Goal: Transaction & Acquisition: Obtain resource

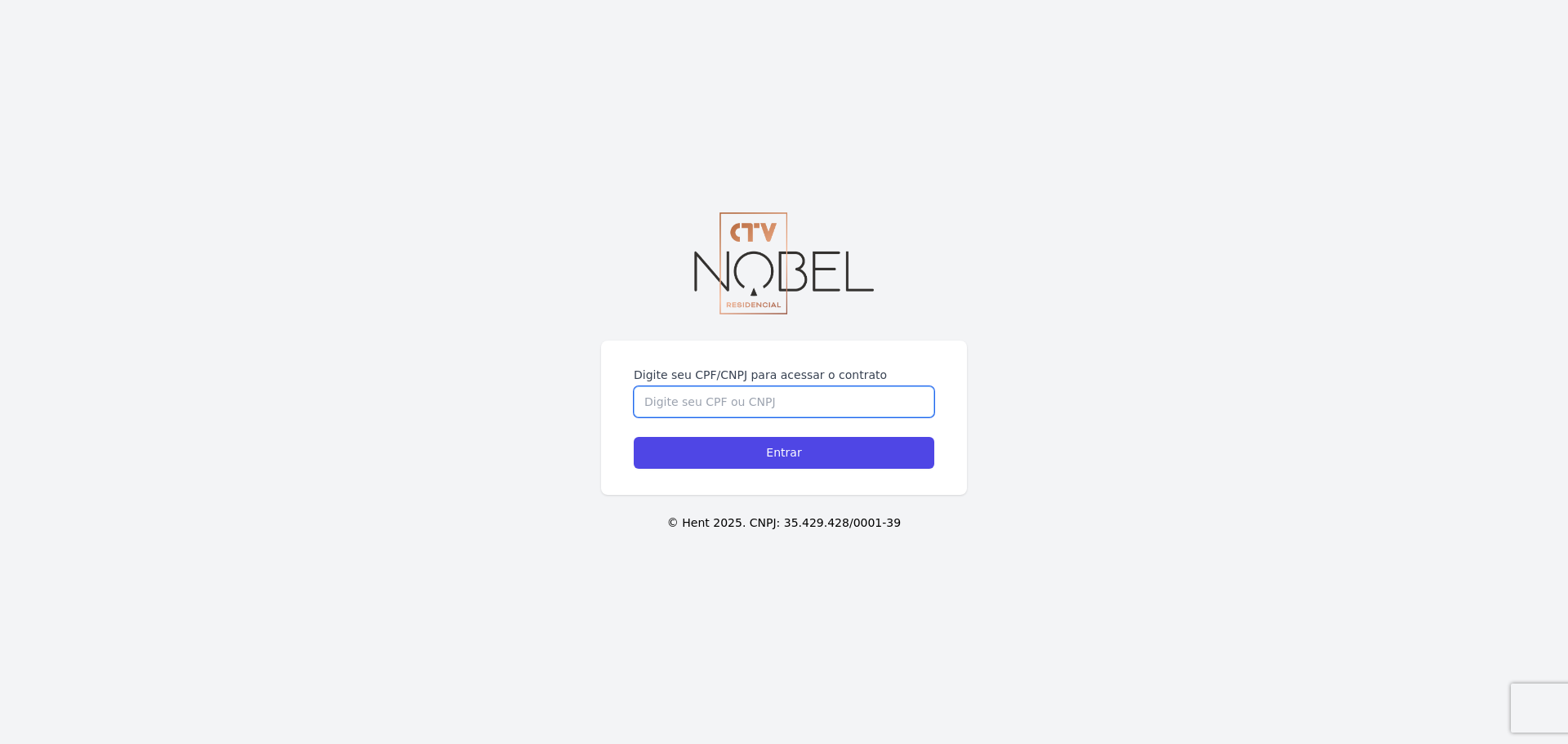
click at [771, 402] on input "Digite seu CPF/CNPJ para acessar o contrato" at bounding box center [783, 401] width 300 height 31
type input "15191342747"
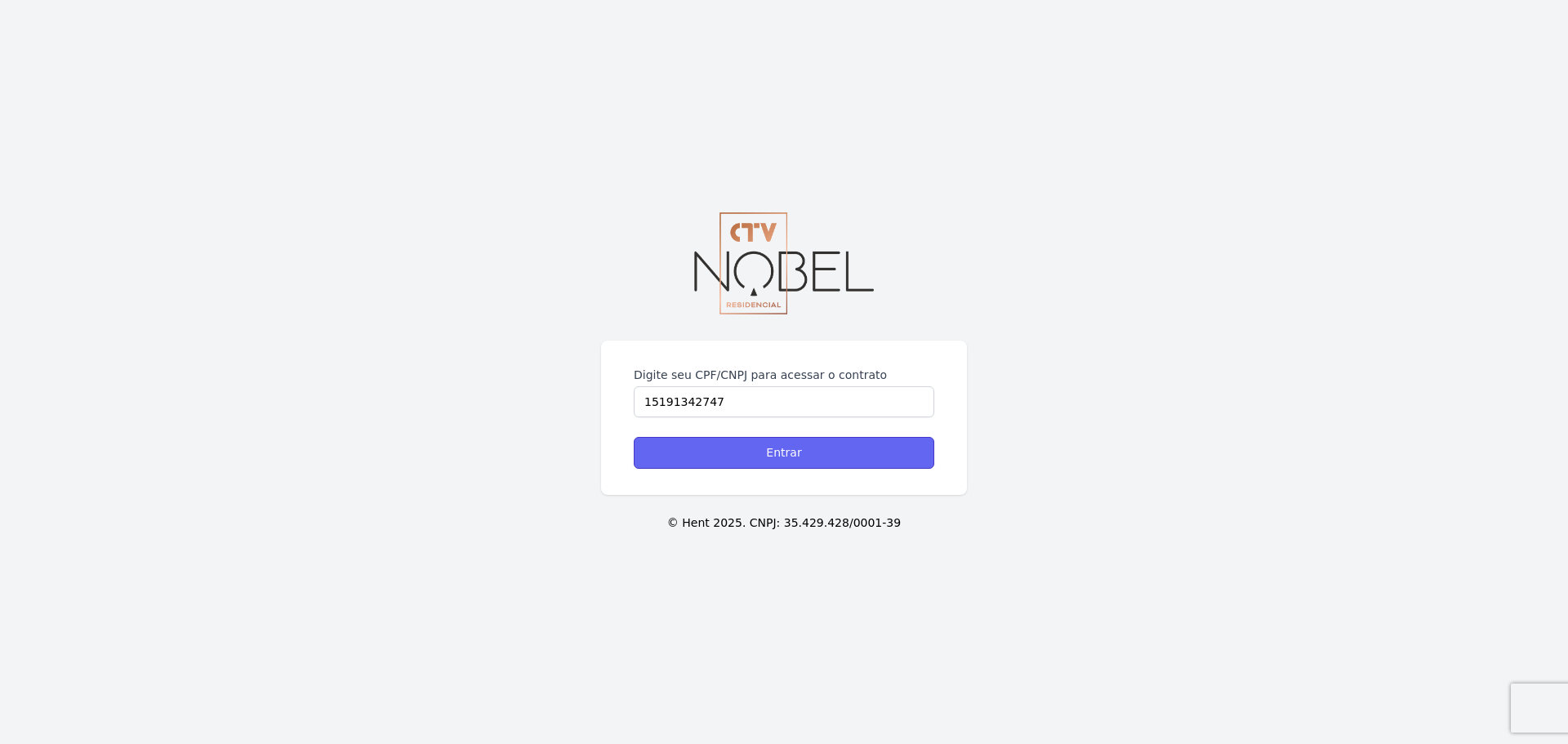
click at [745, 462] on input "Entrar" at bounding box center [783, 453] width 300 height 32
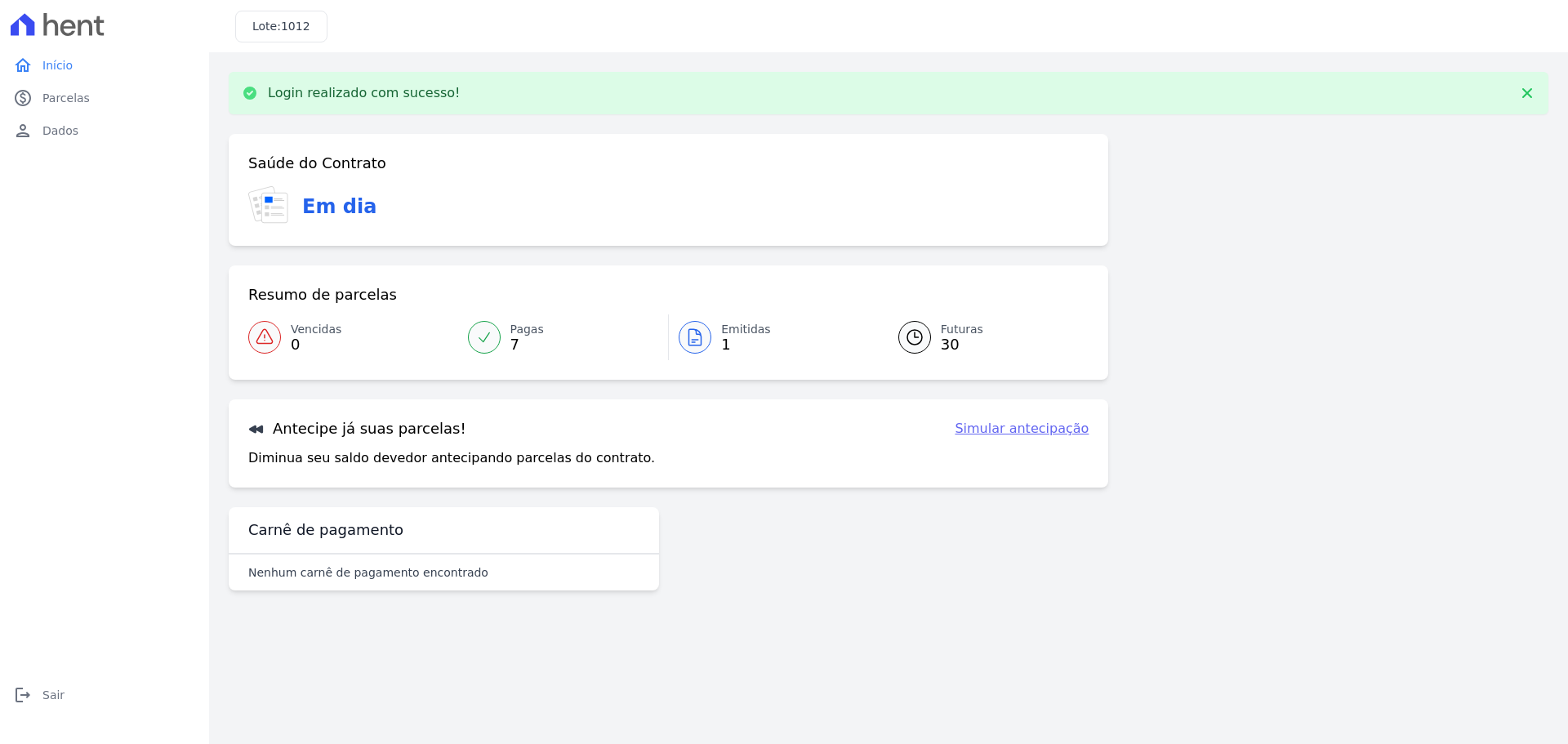
click at [715, 344] on link "Emitidas 1" at bounding box center [773, 337] width 210 height 46
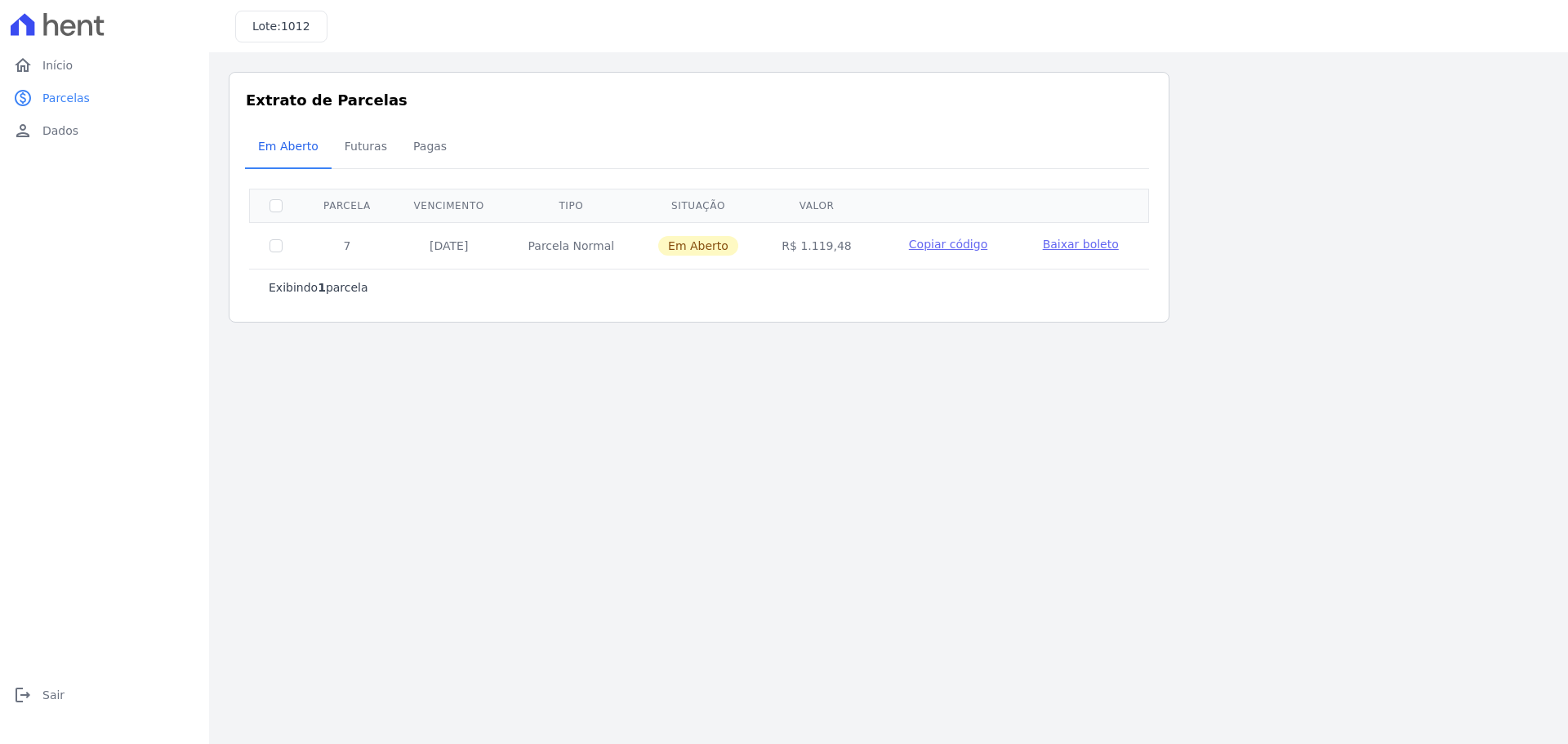
click at [968, 239] on span "Copiar código" at bounding box center [948, 244] width 78 height 13
click at [90, 70] on link "home Início" at bounding box center [104, 65] width 196 height 32
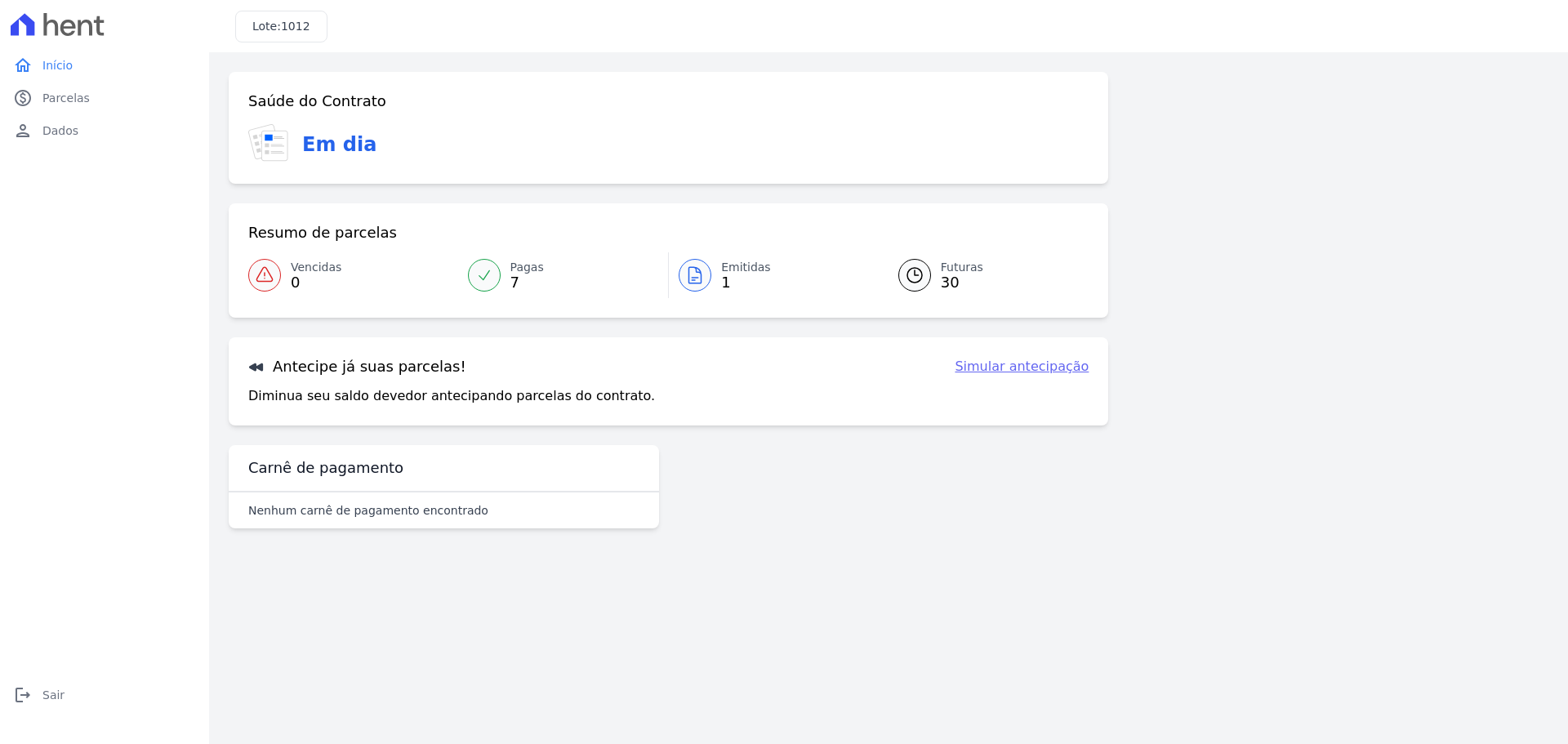
click at [90, 70] on link "home Início" at bounding box center [104, 65] width 196 height 32
click at [167, 57] on link "home Início" at bounding box center [104, 65] width 196 height 32
click at [741, 262] on span "Emitidas" at bounding box center [745, 268] width 50 height 18
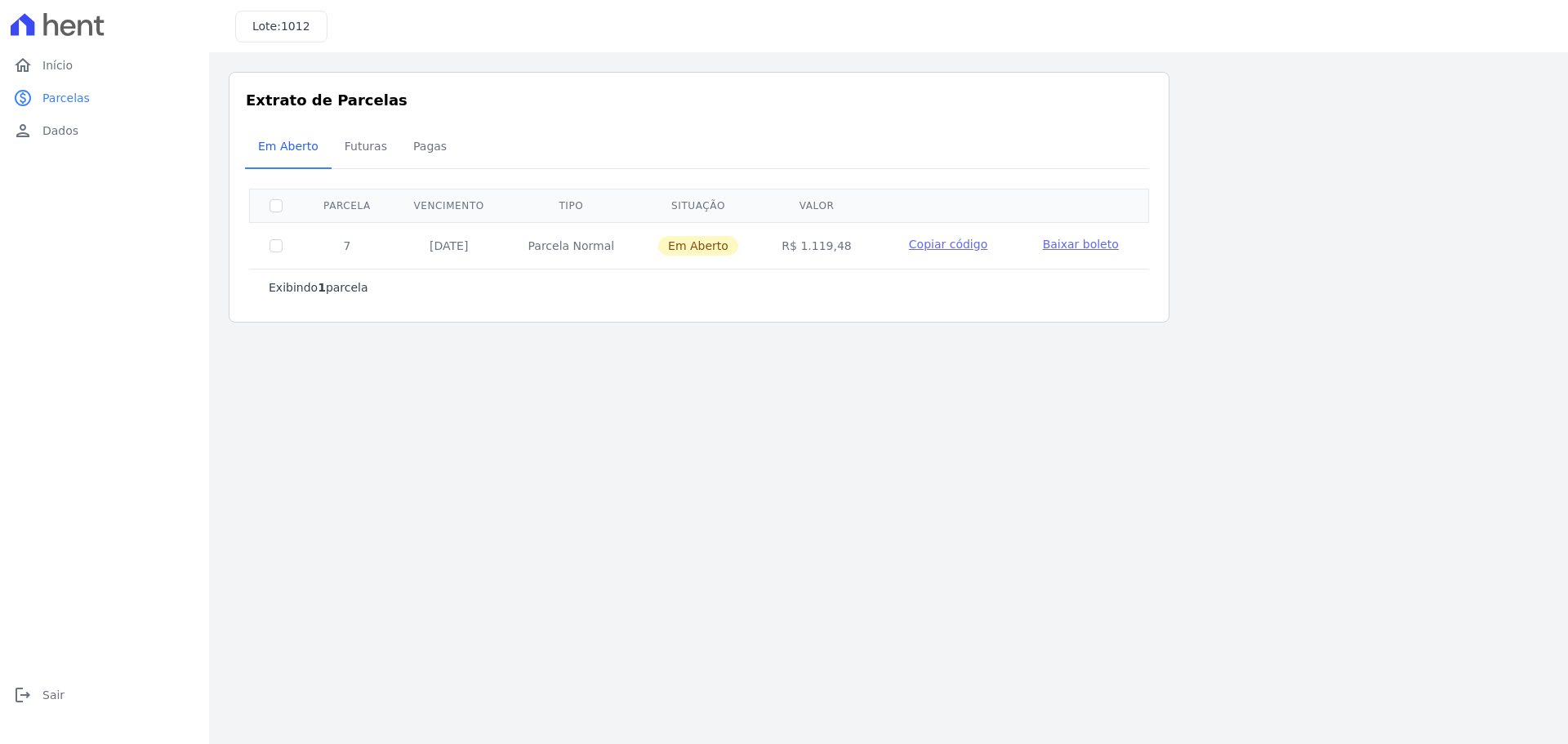
click at [1091, 244] on span "Baixar boleto" at bounding box center [1080, 244] width 76 height 13
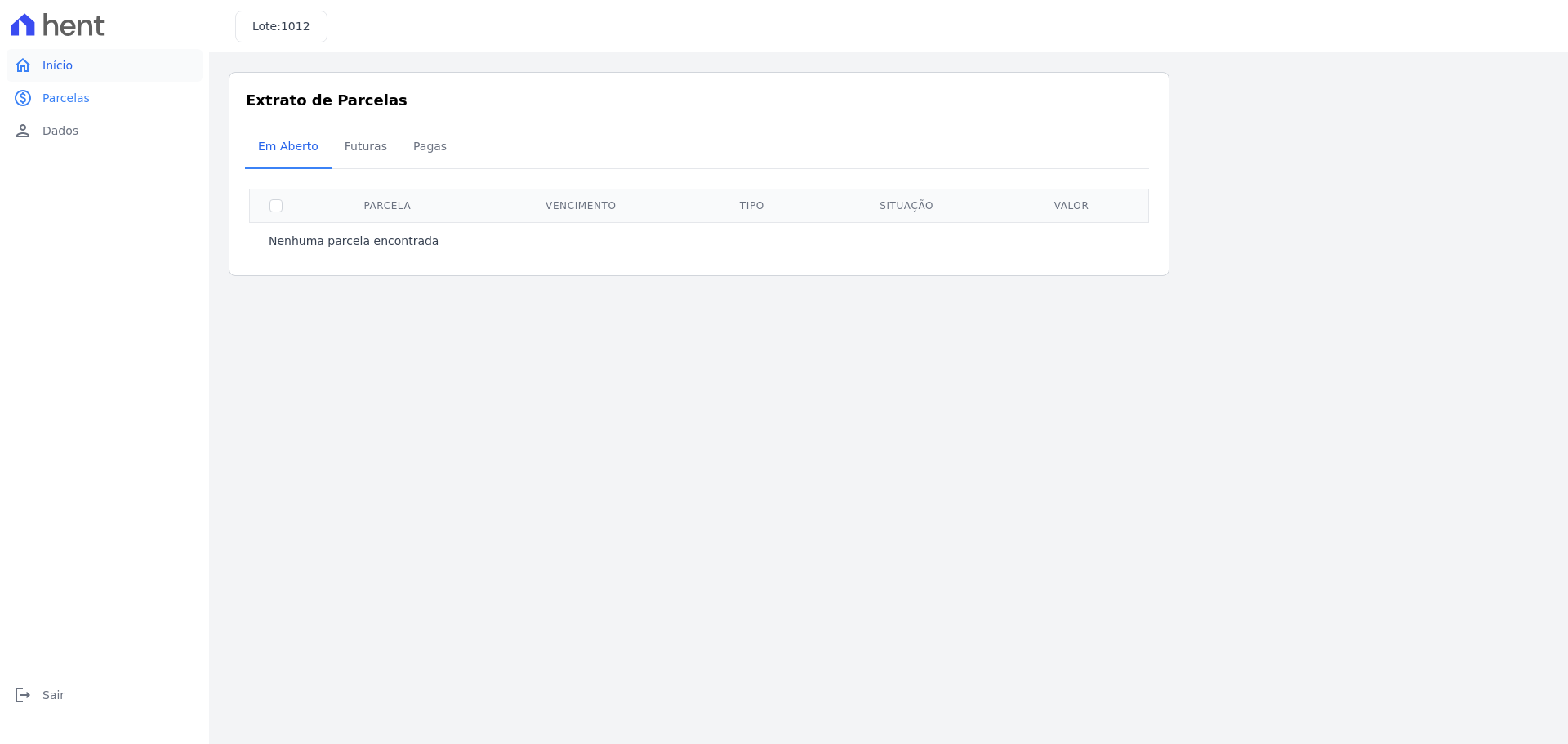
click at [70, 59] on span "Início" at bounding box center [57, 65] width 30 height 17
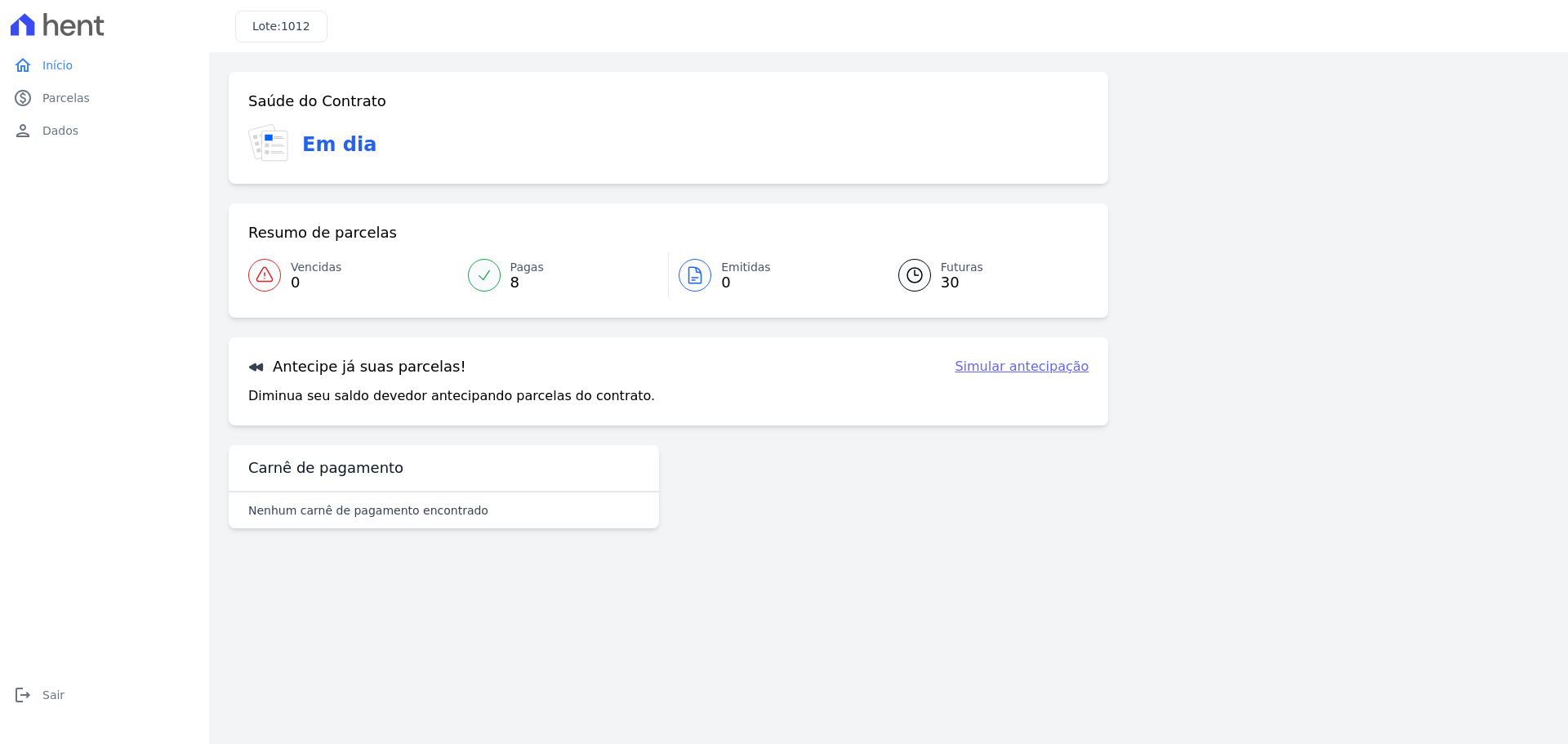
click at [70, 59] on span "Início" at bounding box center [57, 65] width 30 height 17
